Goal: Task Accomplishment & Management: Complete application form

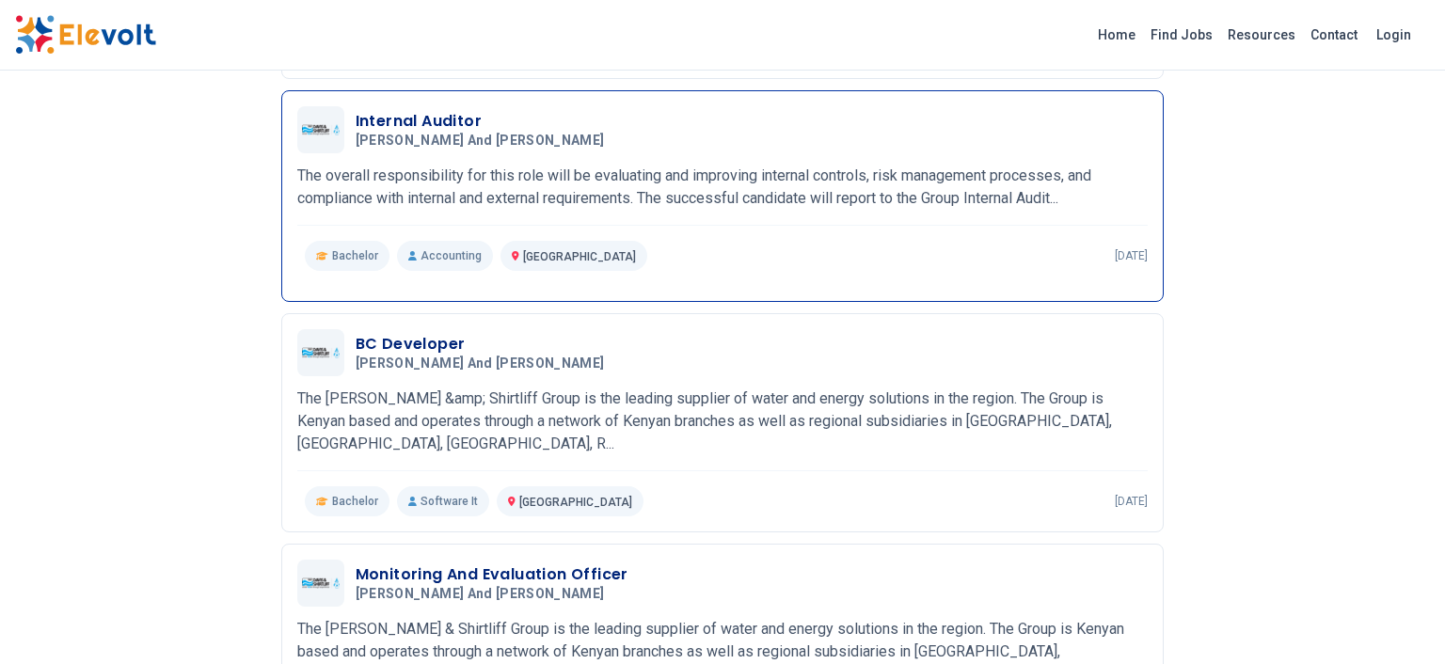
scroll to position [446, 0]
click at [406, 129] on h3 "Internal Auditor" at bounding box center [484, 122] width 257 height 23
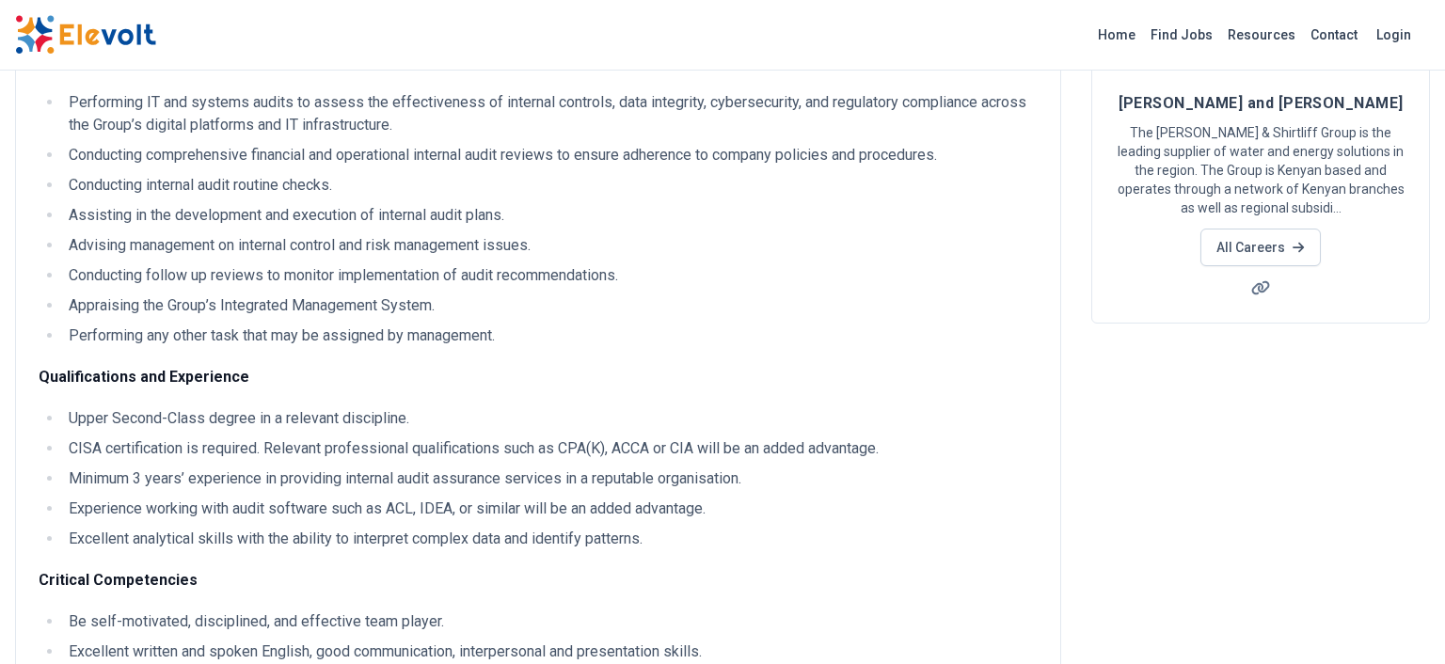
scroll to position [208, 0]
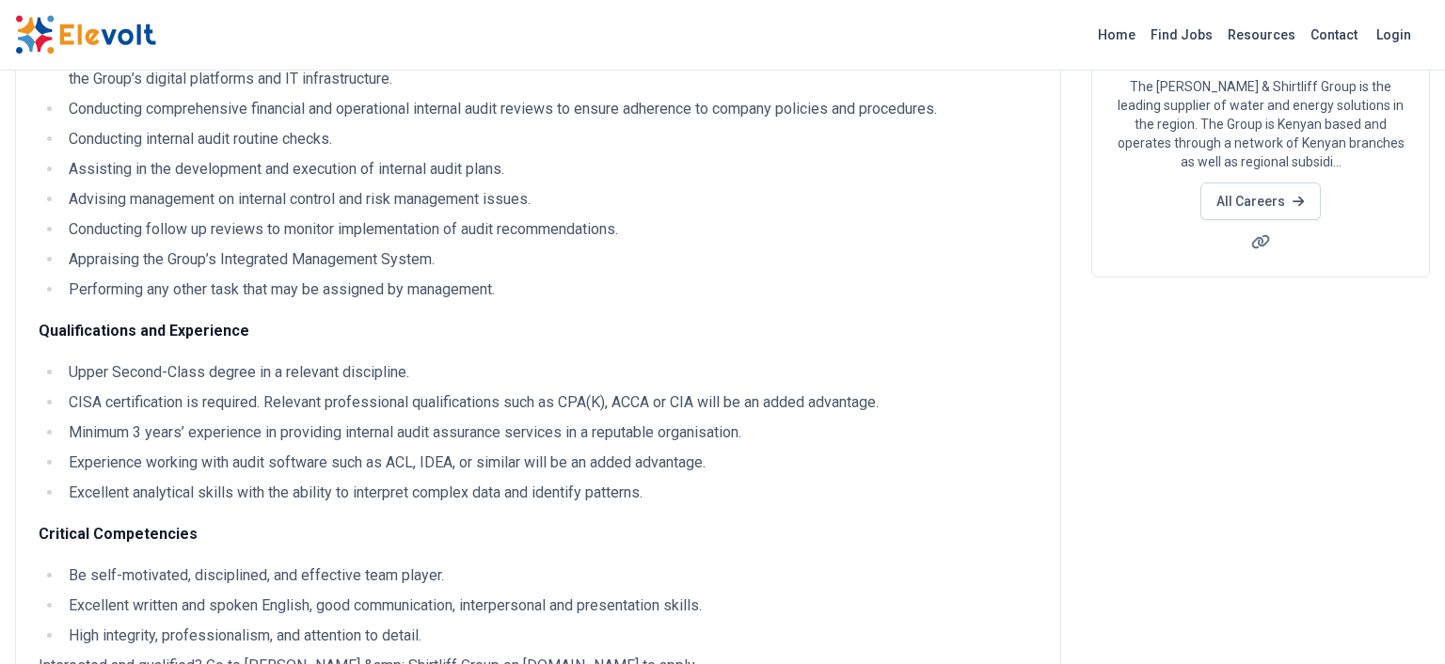
click at [571, 402] on li "CISA certification is required. Relevant professional qualifications such as CP…" at bounding box center [550, 402] width 975 height 23
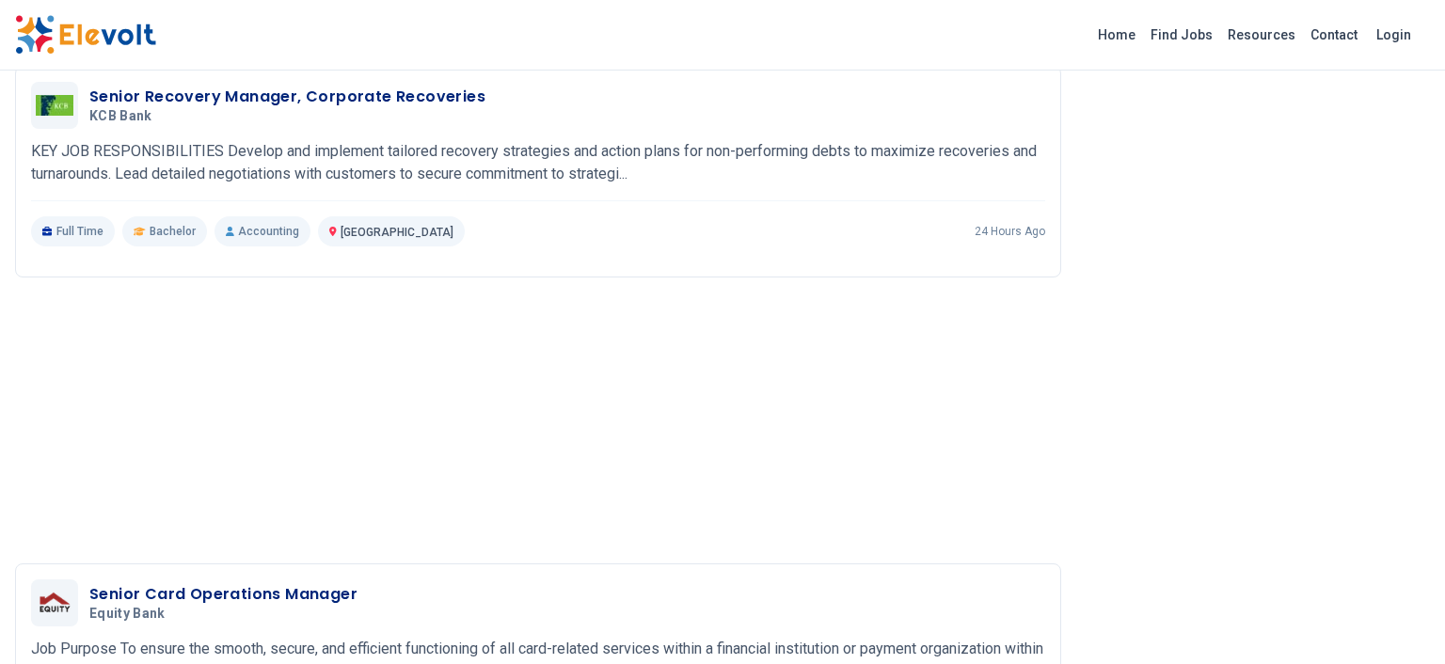
scroll to position [1531, 0]
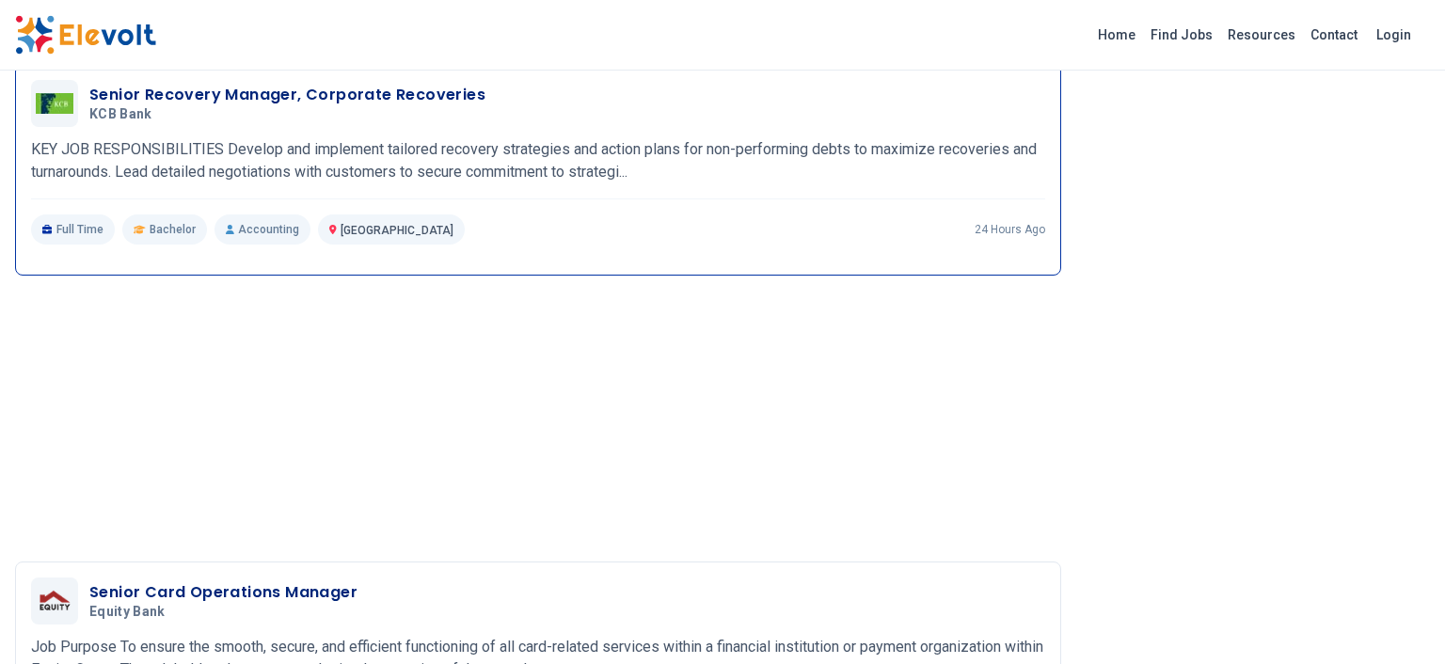
click at [168, 95] on h3 "Senior Recovery Manager, Corporate Recoveries" at bounding box center [287, 95] width 396 height 23
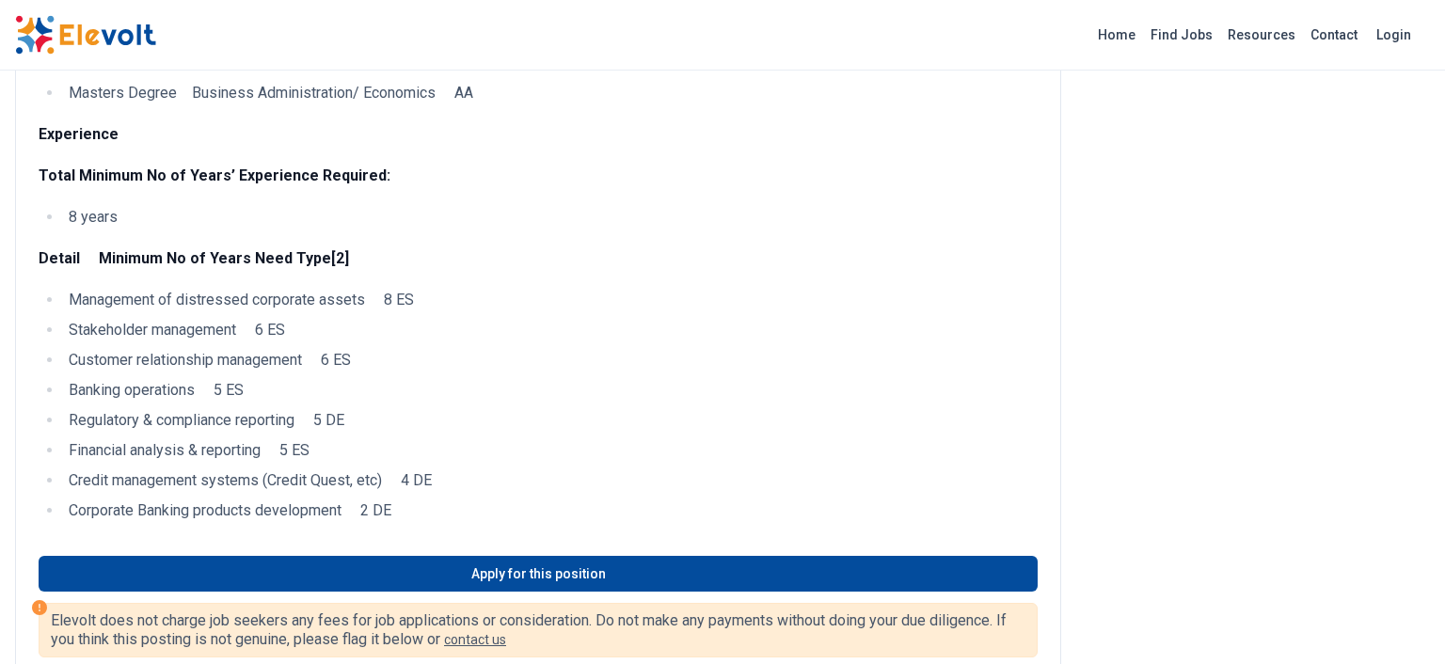
scroll to position [871, 0]
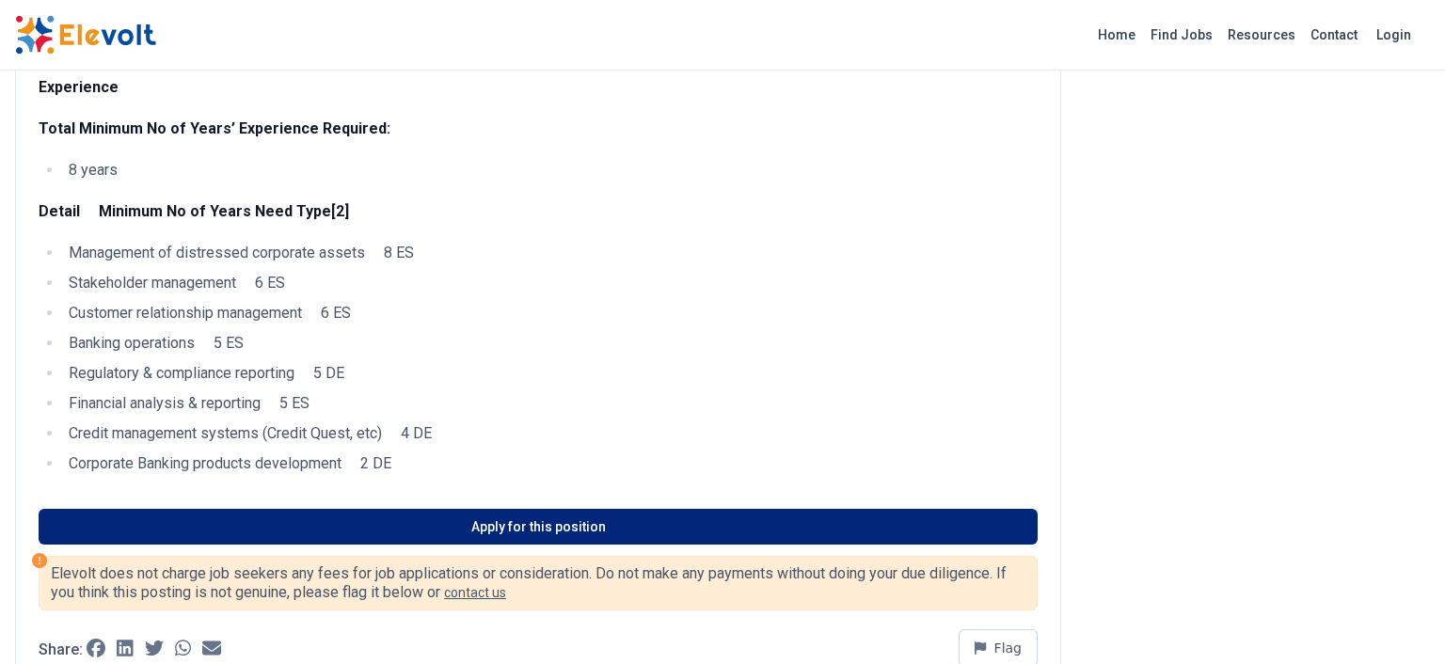
click at [431, 528] on link "Apply for this position" at bounding box center [538, 527] width 999 height 36
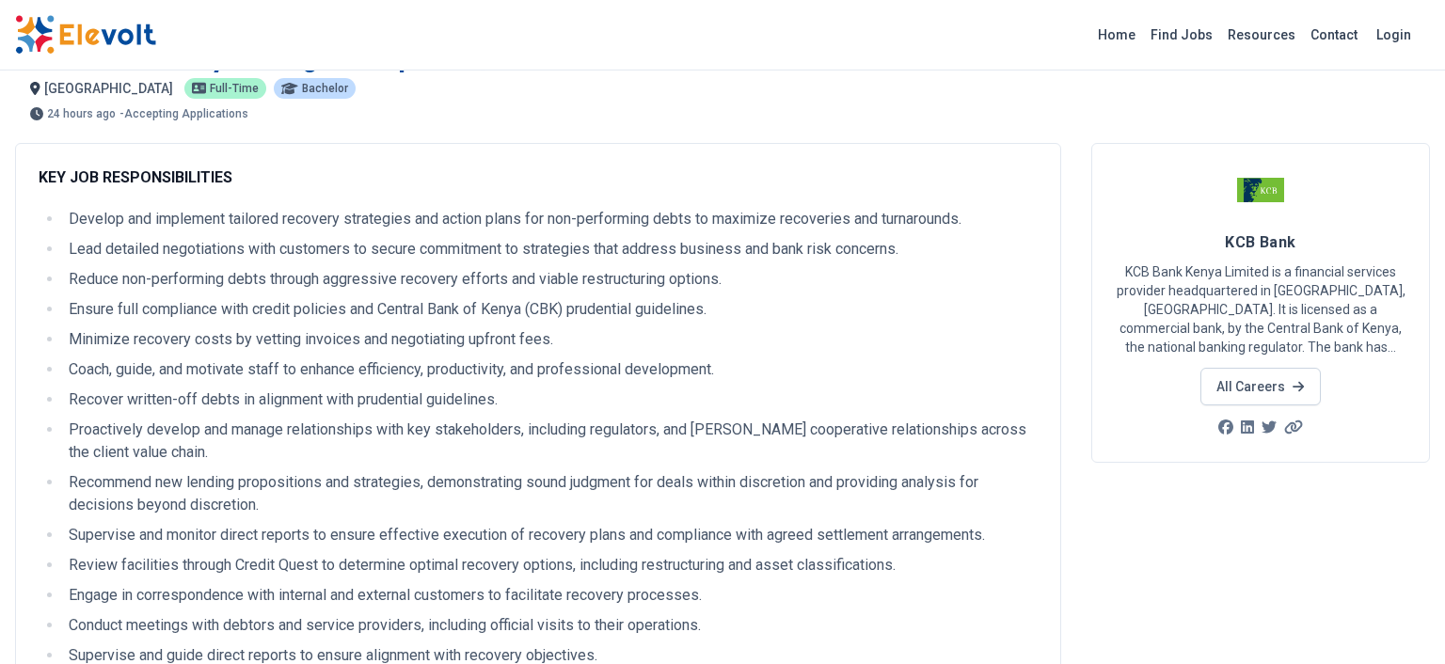
scroll to position [0, 0]
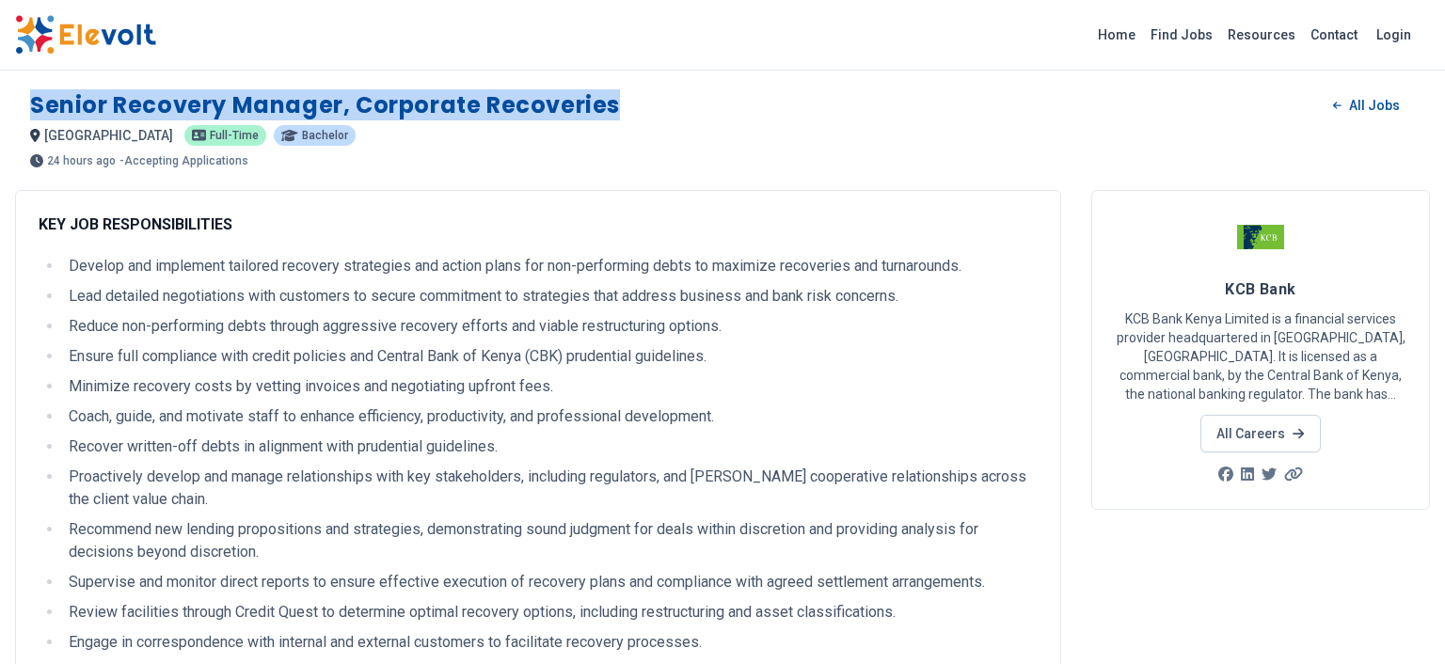
drag, startPoint x: 618, startPoint y: 109, endPoint x: 0, endPoint y: 103, distance: 618.1
